Goal: Task Accomplishment & Management: Manage account settings

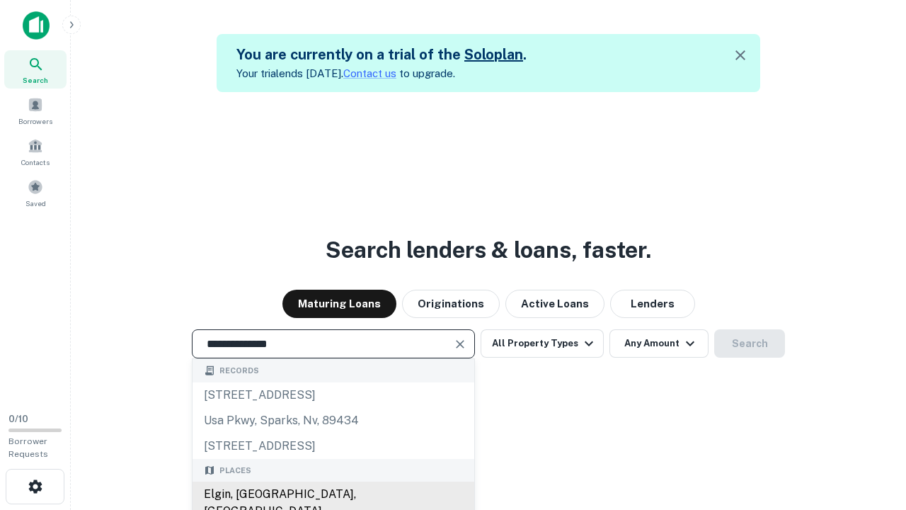
click at [333, 494] on div "Elgin, [GEOGRAPHIC_DATA], [GEOGRAPHIC_DATA]" at bounding box center [334, 503] width 282 height 42
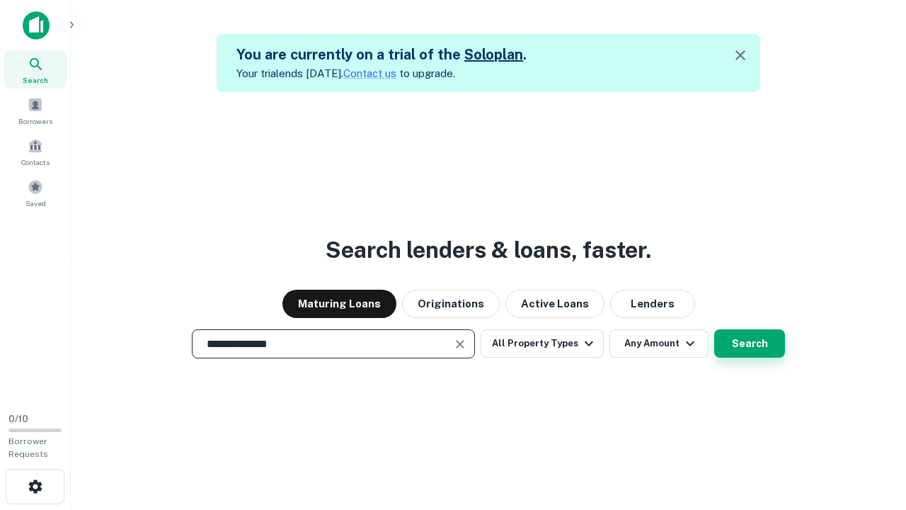
type input "**********"
click at [714, 329] on button "Search" at bounding box center [749, 343] width 71 height 28
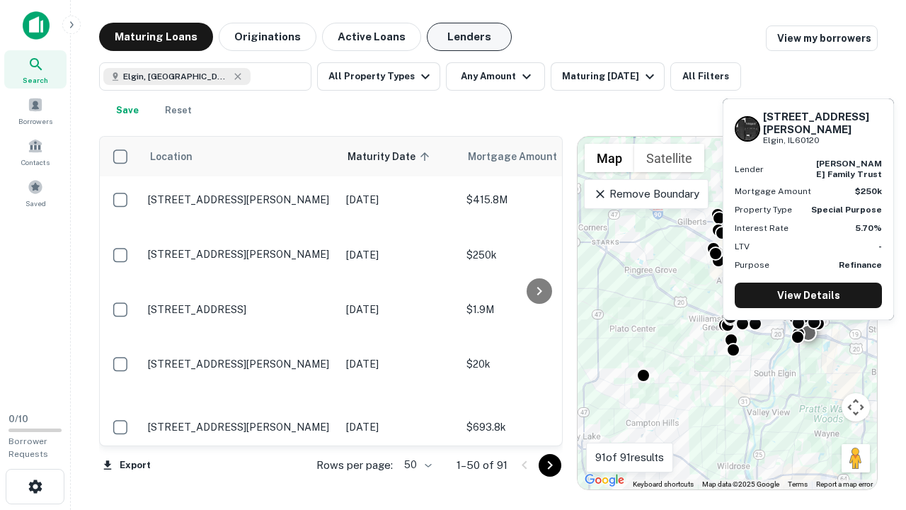
click at [469, 37] on button "Lenders" at bounding box center [469, 37] width 85 height 28
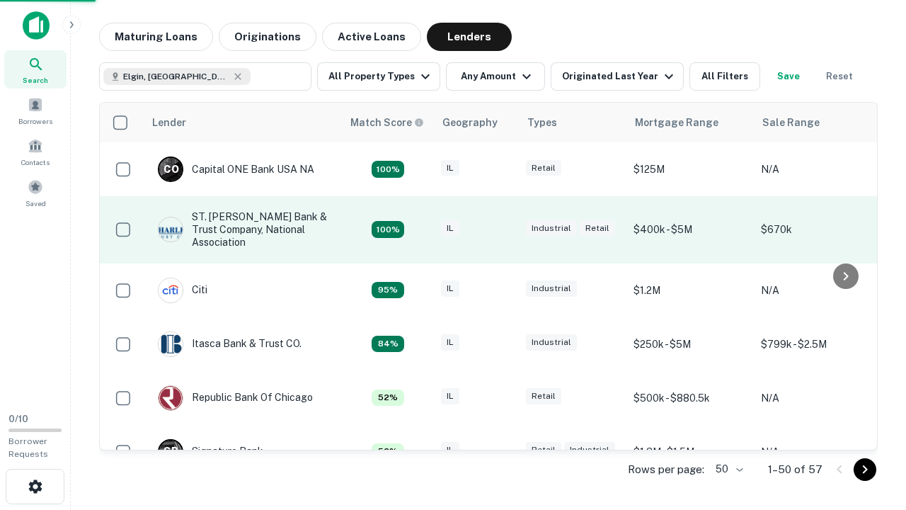
click at [503, 229] on div "IL" at bounding box center [476, 229] width 71 height 19
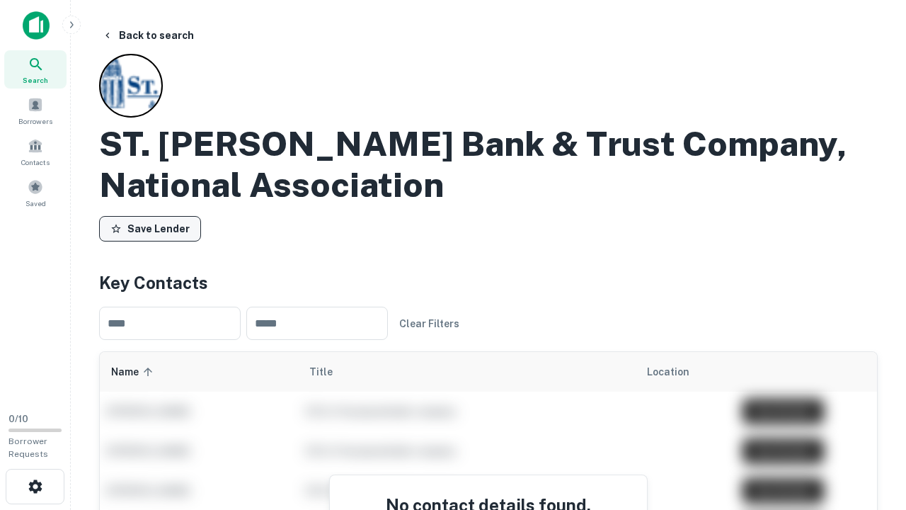
click at [150, 229] on button "Save Lender" at bounding box center [150, 228] width 102 height 25
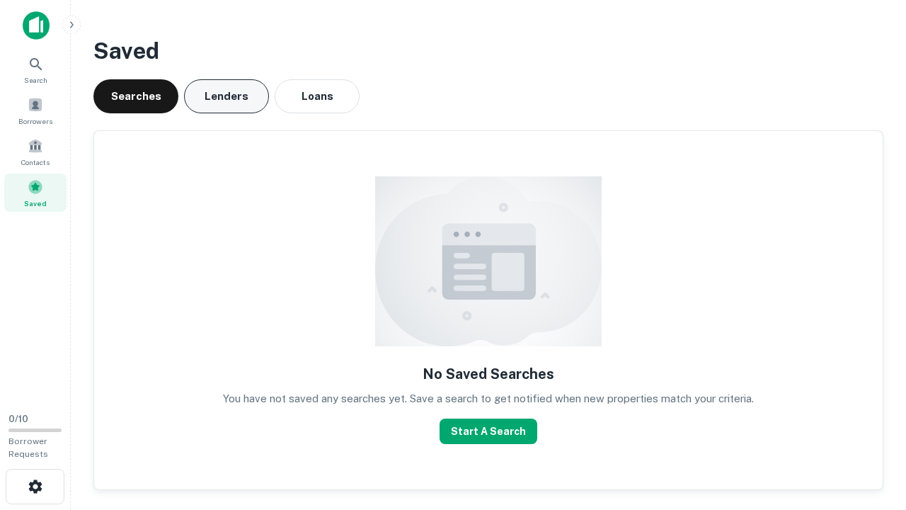
click at [227, 96] on button "Lenders" at bounding box center [226, 96] width 85 height 34
